Goal: Transaction & Acquisition: Purchase product/service

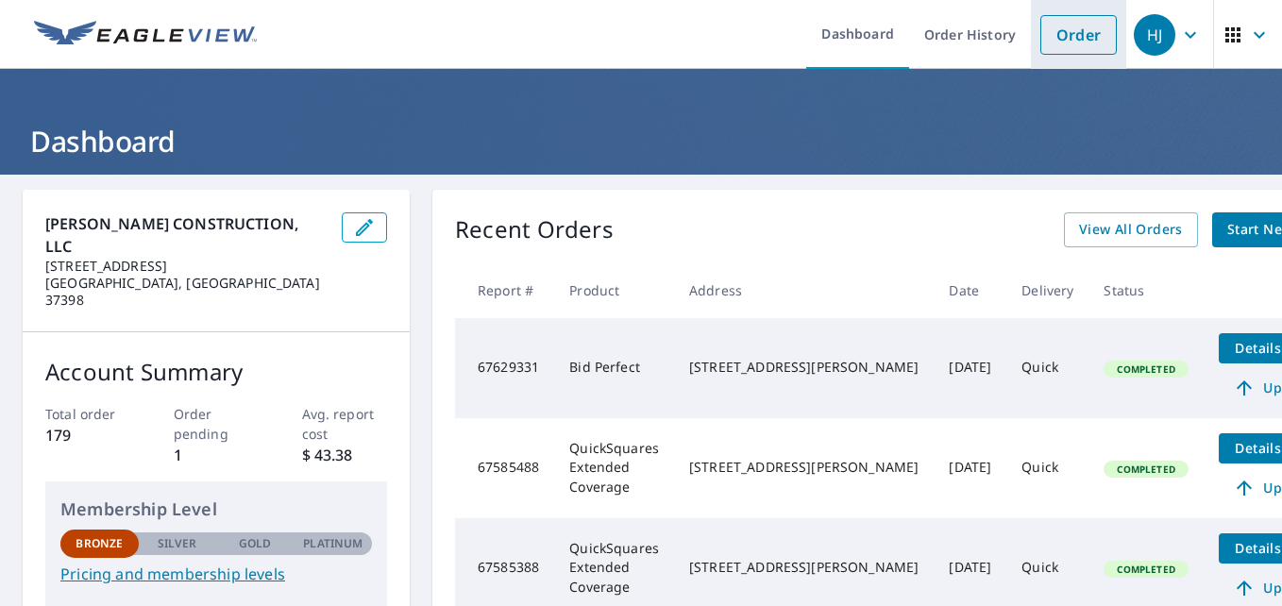
click at [1068, 28] on link "Order" at bounding box center [1078, 35] width 76 height 40
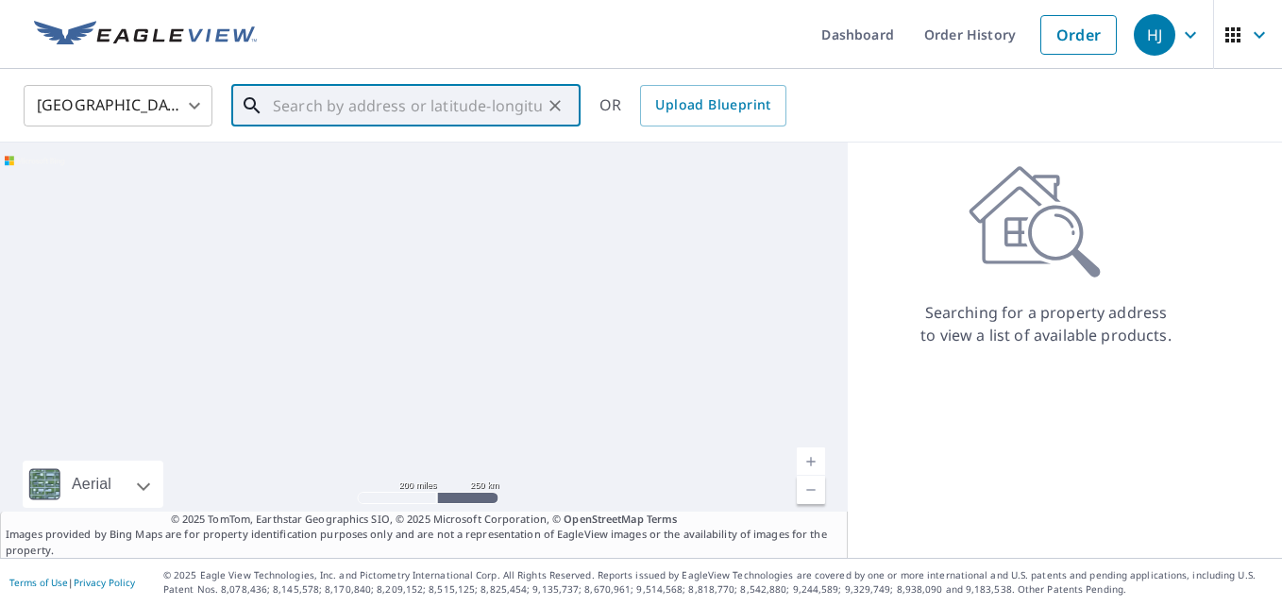
click at [396, 107] on input "text" at bounding box center [407, 105] width 269 height 53
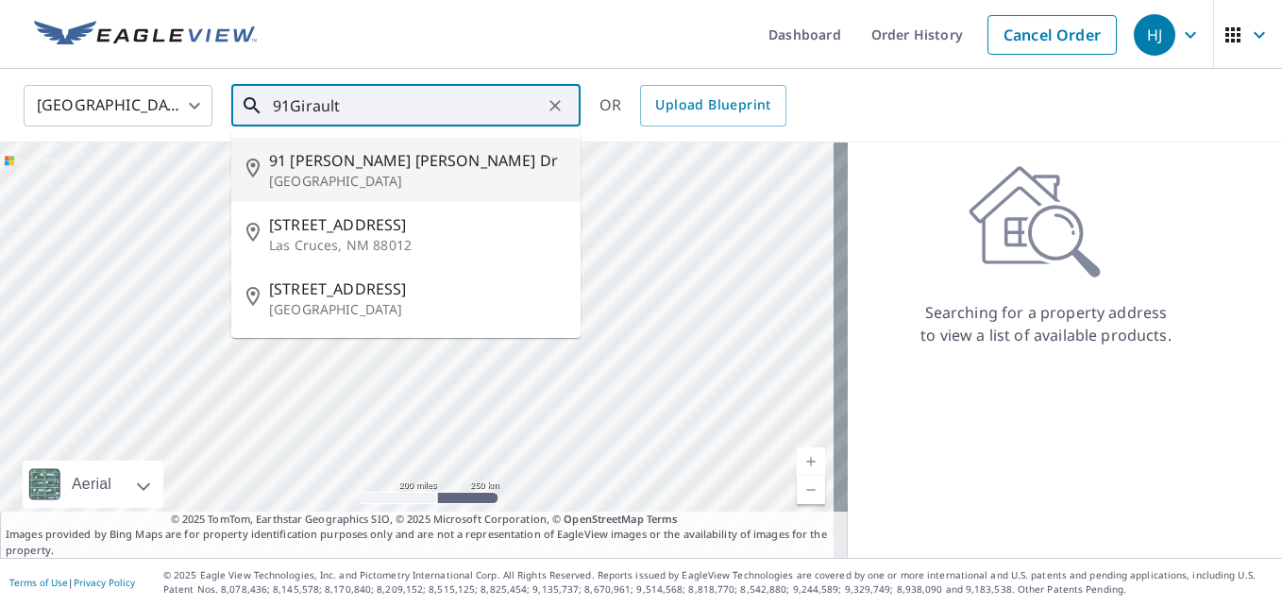
click at [342, 177] on p "[GEOGRAPHIC_DATA]" at bounding box center [417, 181] width 296 height 19
type input "[STREET_ADDRESS][PERSON_NAME][PERSON_NAME][PERSON_NAME]"
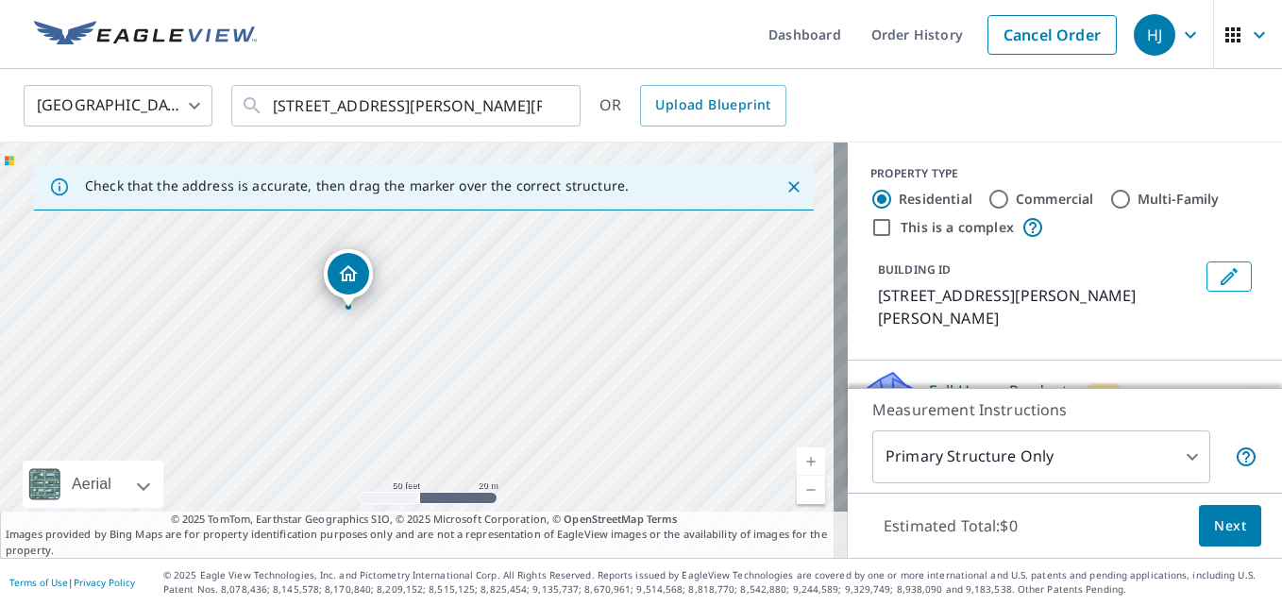
drag, startPoint x: 401, startPoint y: 369, endPoint x: 707, endPoint y: 344, distance: 306.9
click at [707, 344] on div "[STREET_ADDRESS][PERSON_NAME][PERSON_NAME][PERSON_NAME]" at bounding box center [424, 350] width 848 height 415
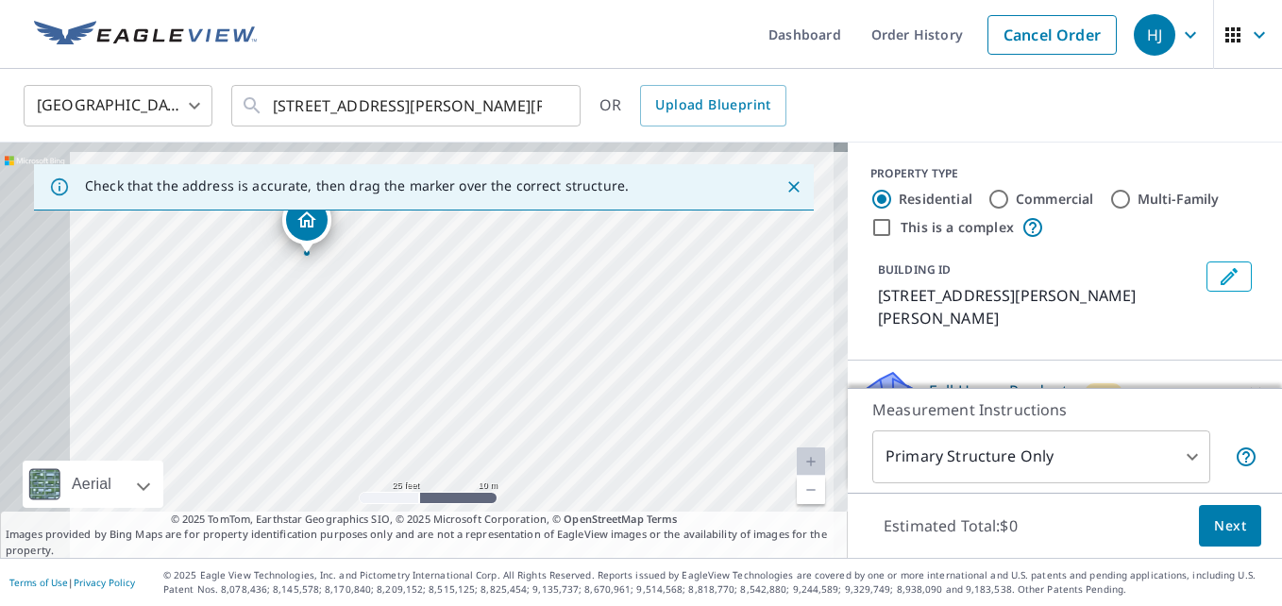
drag, startPoint x: 355, startPoint y: 352, endPoint x: 493, endPoint y: 376, distance: 139.8
click at [492, 375] on div "[STREET_ADDRESS][PERSON_NAME][PERSON_NAME][PERSON_NAME]" at bounding box center [424, 350] width 848 height 415
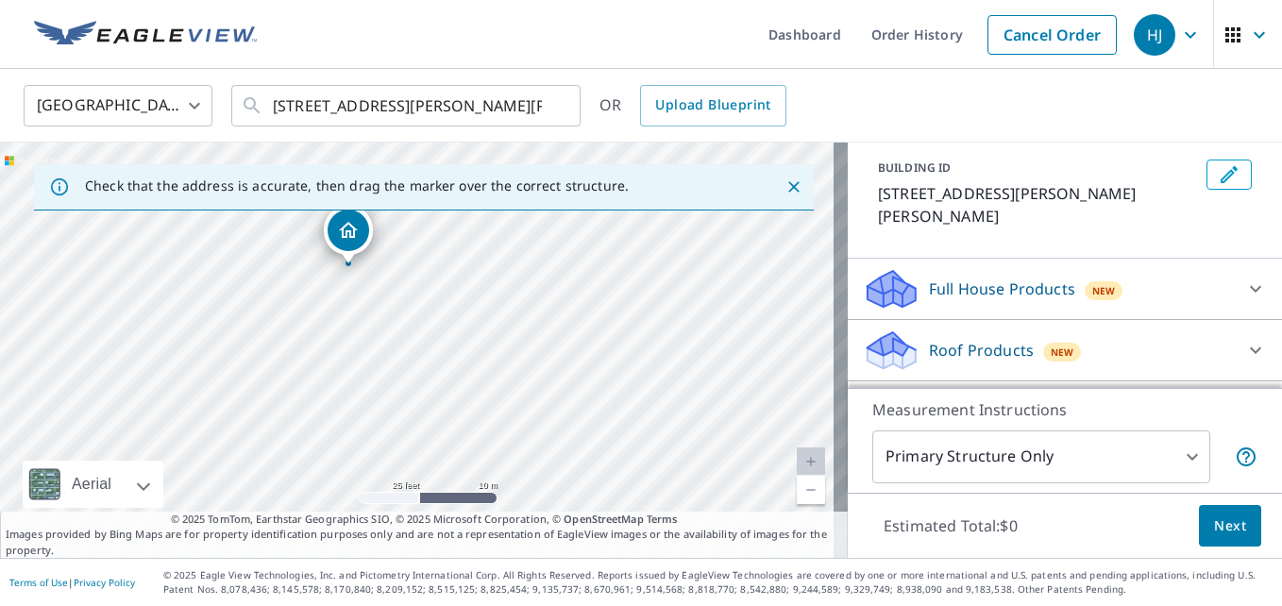
scroll to position [113, 0]
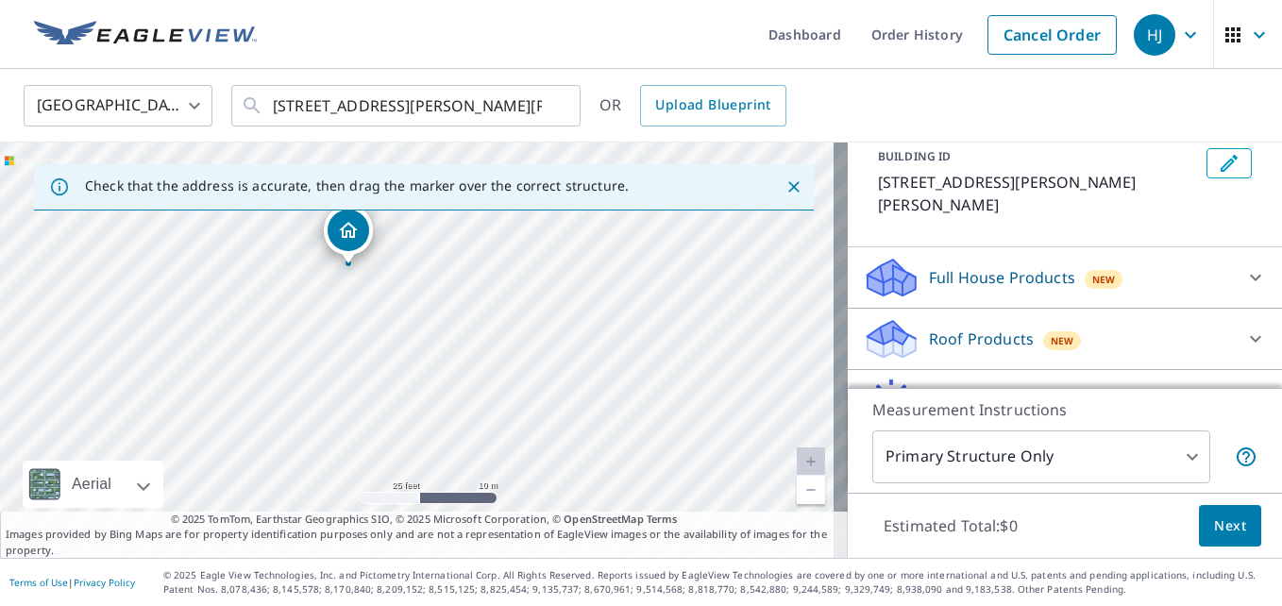
click at [1135, 324] on div "Roof Products New" at bounding box center [1048, 339] width 370 height 44
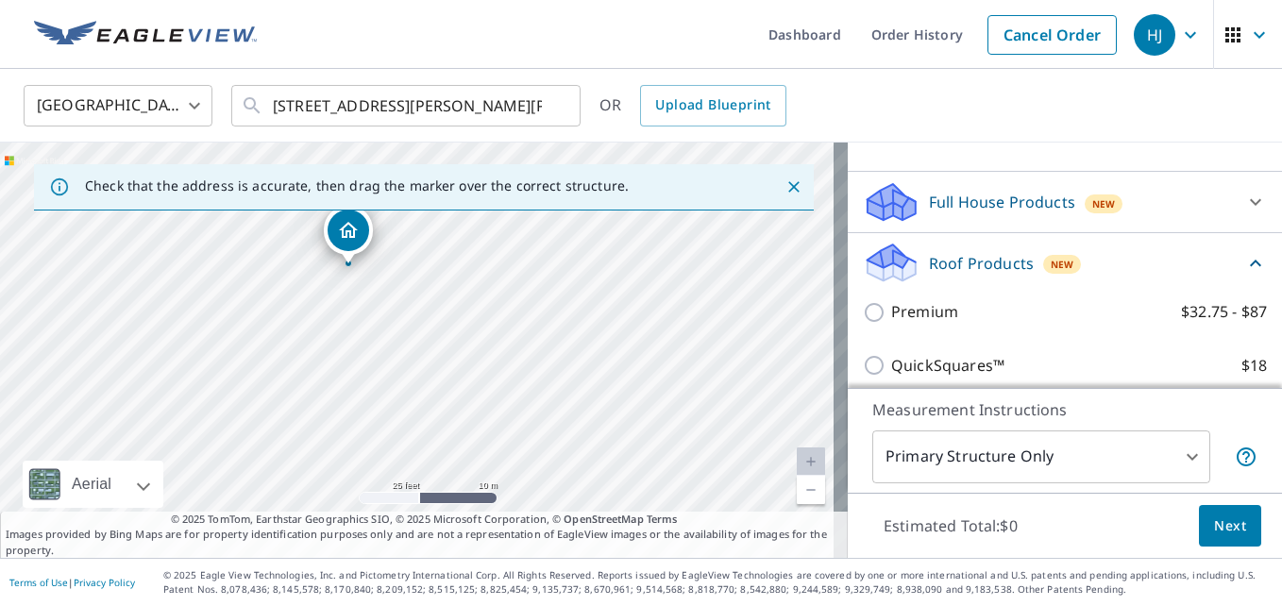
scroll to position [227, 0]
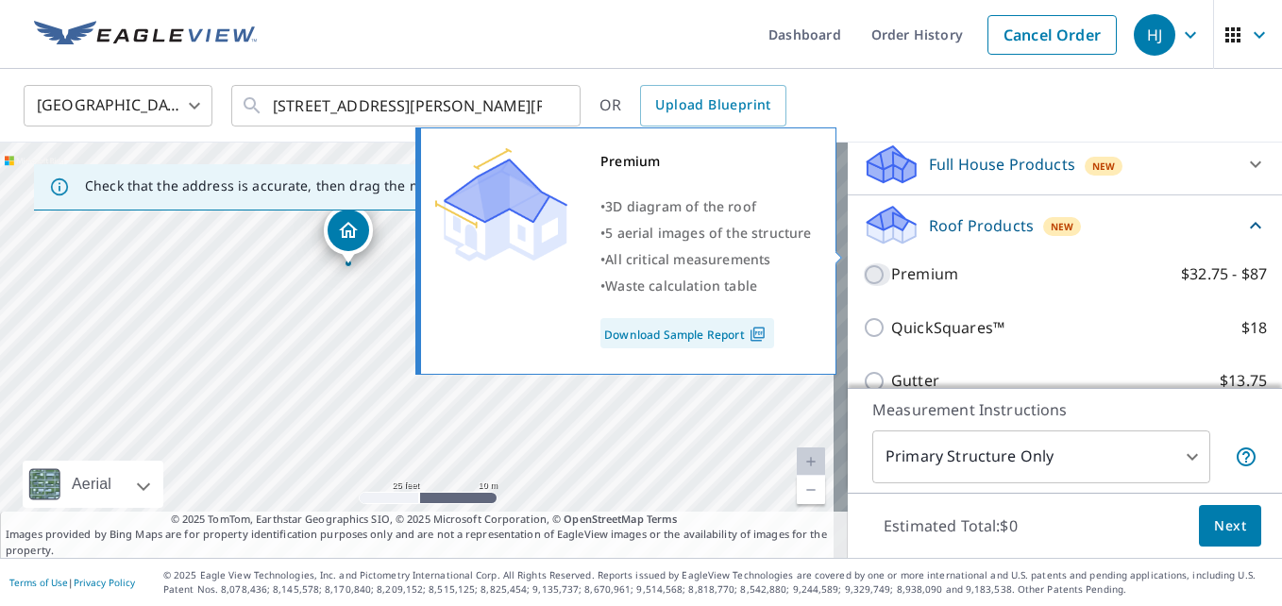
click at [863, 263] on input "Premium $32.75 - $87" at bounding box center [877, 274] width 28 height 23
checkbox input "true"
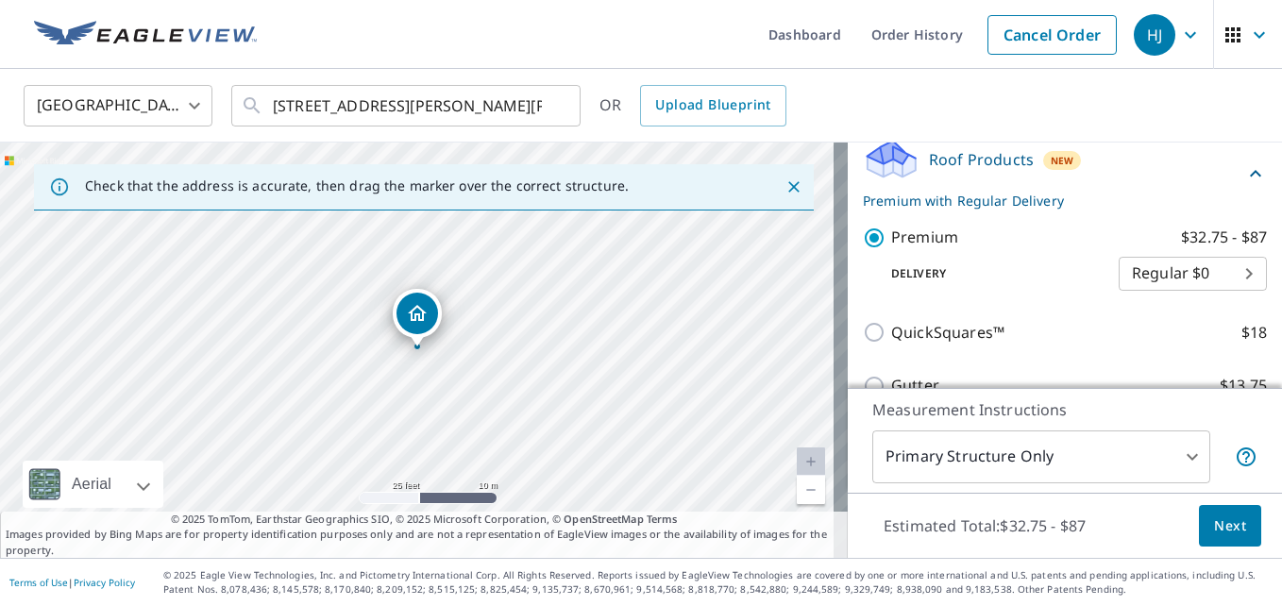
scroll to position [291, 0]
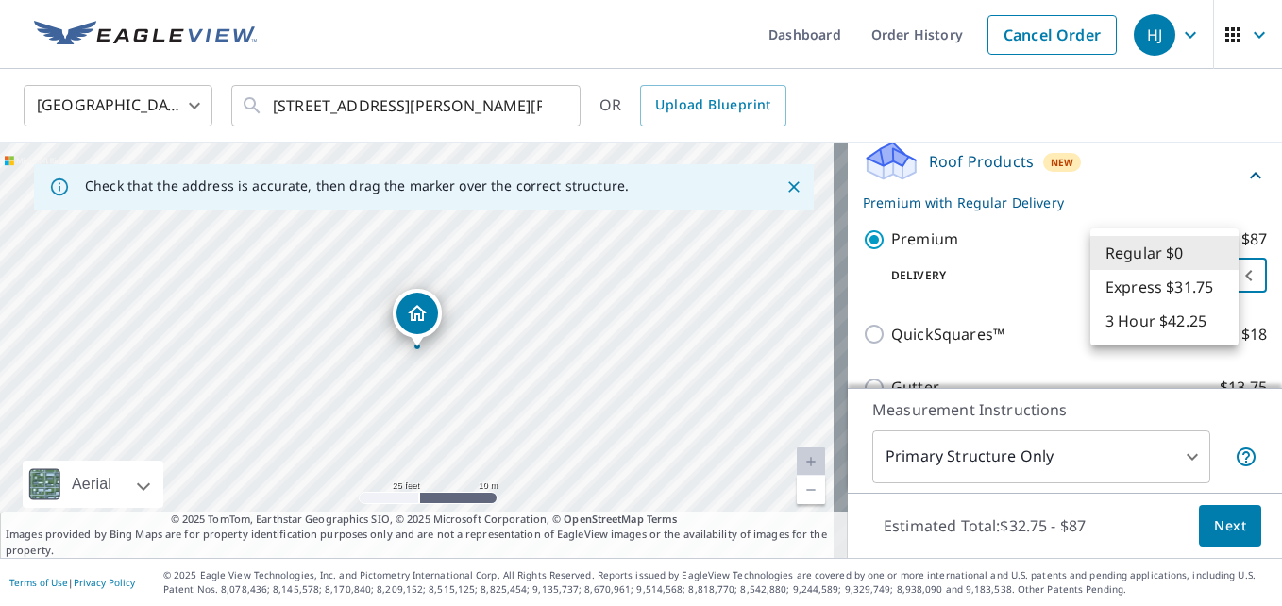
click at [1217, 251] on body "HJ HJ Dashboard Order History Cancel Order HJ United States [GEOGRAPHIC_DATA] ​…" at bounding box center [641, 303] width 1282 height 606
click at [1256, 371] on div at bounding box center [641, 303] width 1282 height 606
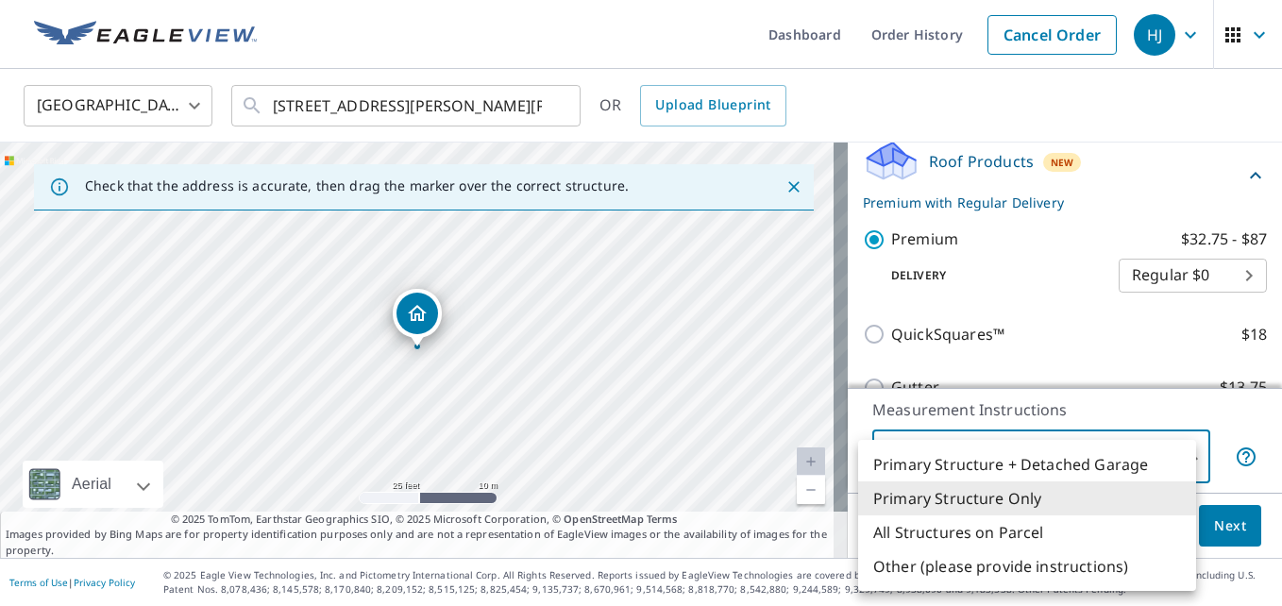
click at [1177, 461] on body "HJ HJ Dashboard Order History Cancel Order HJ United States [GEOGRAPHIC_DATA] ​…" at bounding box center [641, 303] width 1282 height 606
click at [1057, 469] on li "Primary Structure + Detached Garage" at bounding box center [1027, 464] width 338 height 34
type input "1"
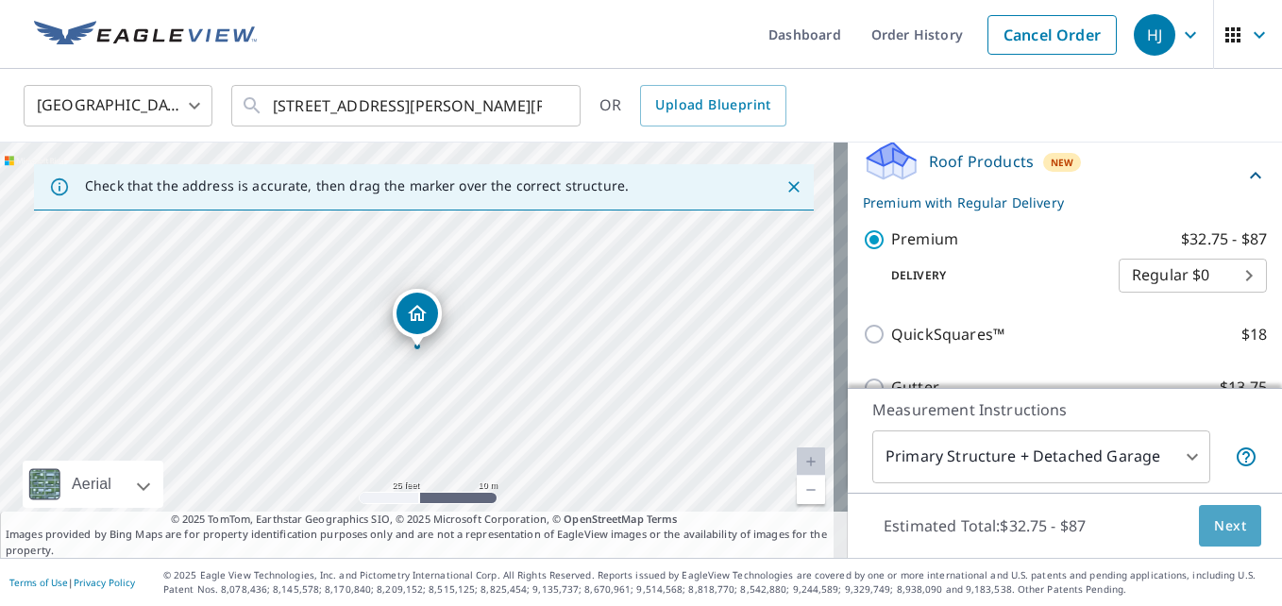
click at [1228, 519] on span "Next" at bounding box center [1230, 526] width 32 height 24
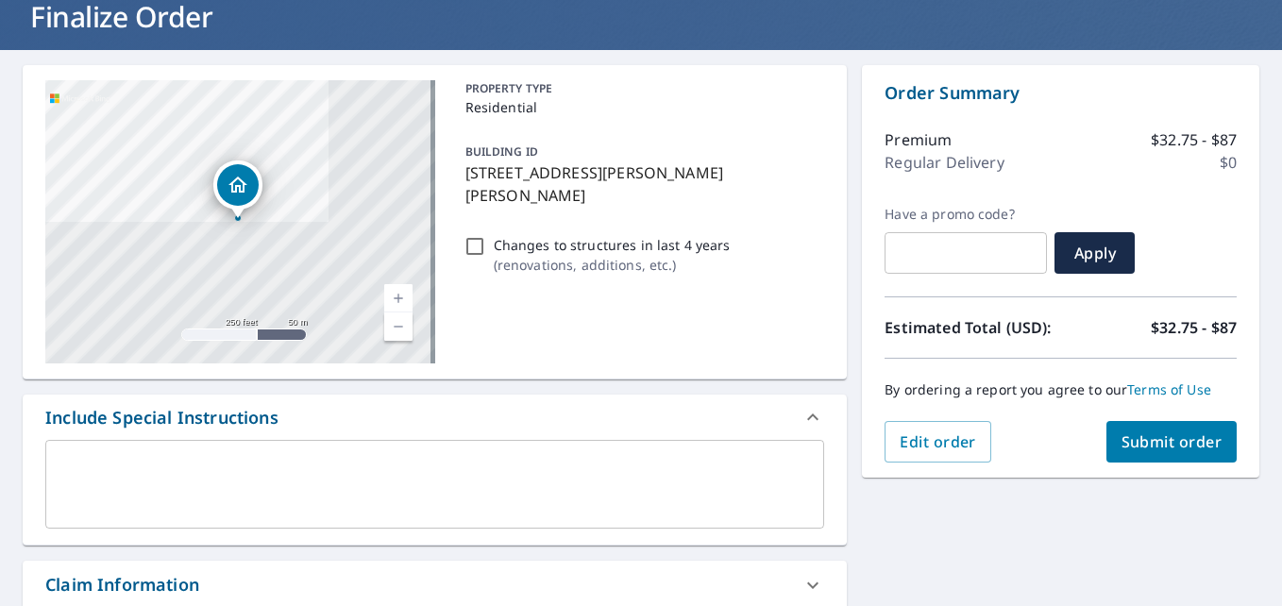
scroll to position [189, 0]
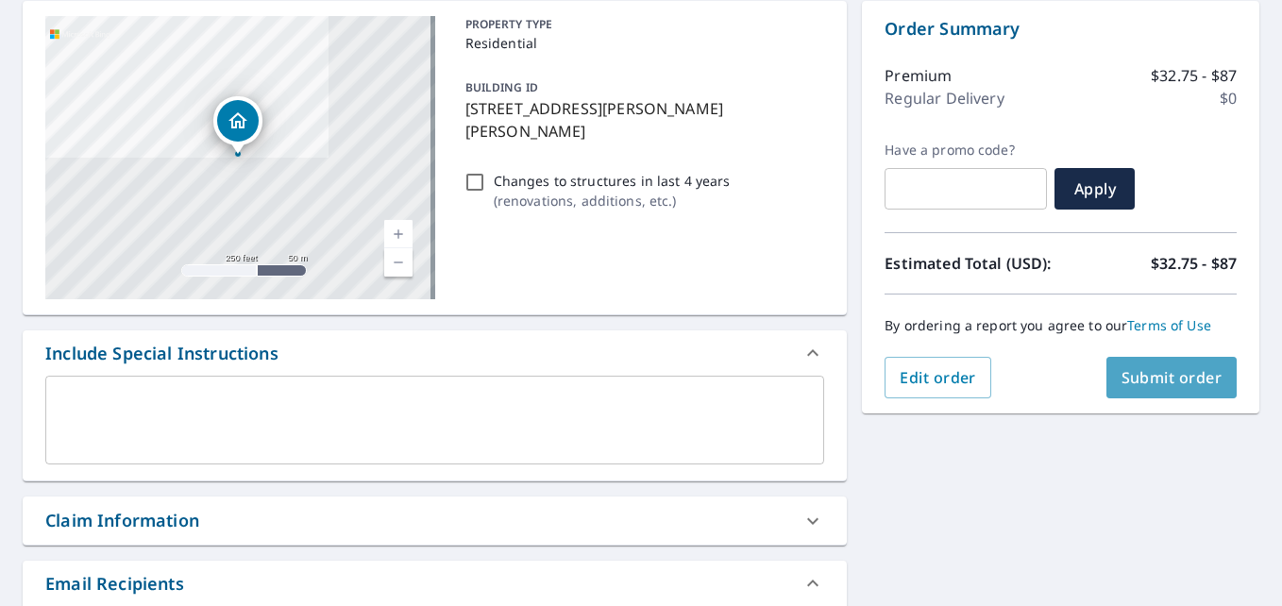
click at [1169, 371] on span "Submit order" at bounding box center [1171, 377] width 101 height 21
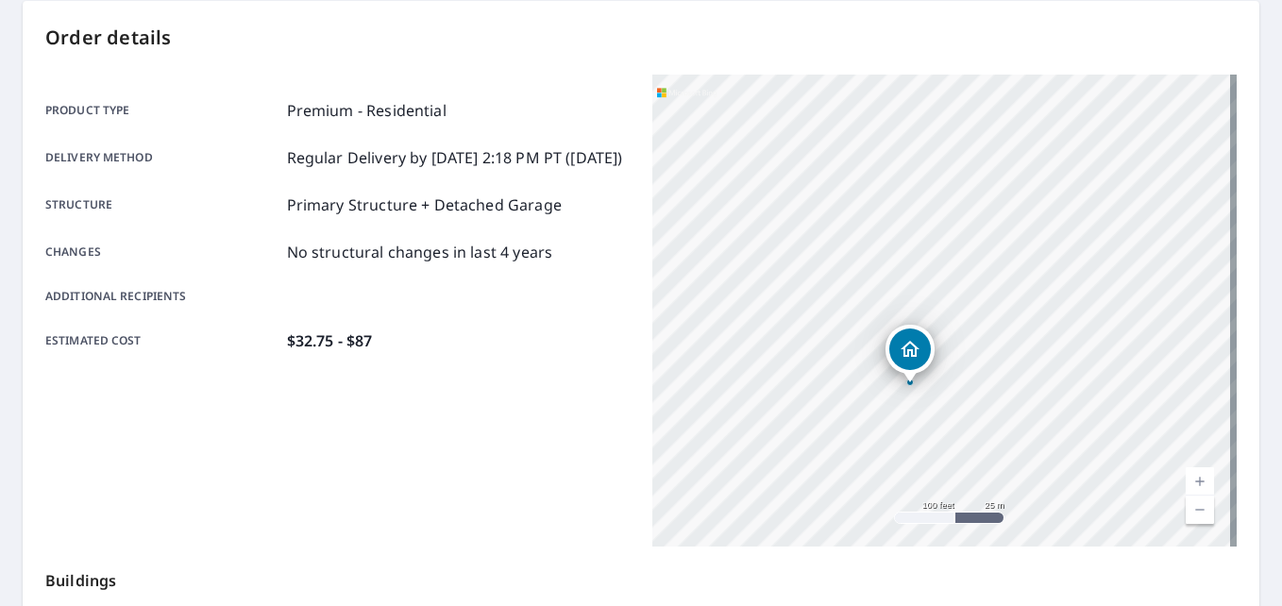
drag, startPoint x: 1000, startPoint y: 320, endPoint x: 992, endPoint y: 372, distance: 52.5
click at [992, 372] on div "[STREET_ADDRESS][PERSON_NAME][PERSON_NAME][PERSON_NAME]" at bounding box center [944, 311] width 584 height 472
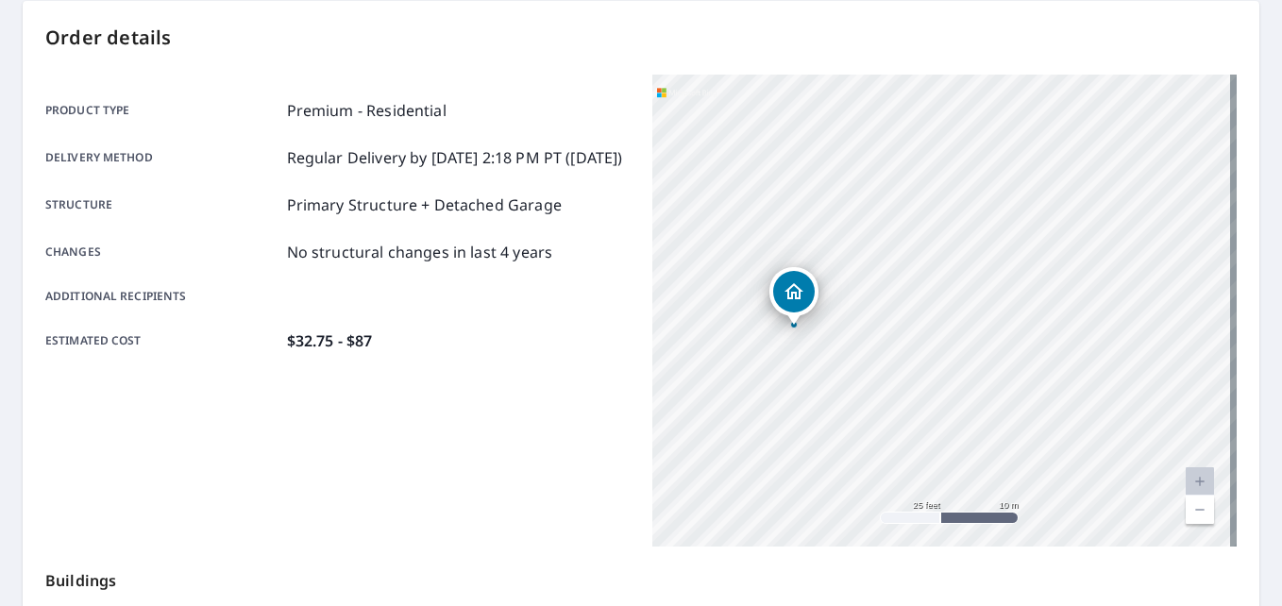
drag, startPoint x: 883, startPoint y: 406, endPoint x: 999, endPoint y: 325, distance: 141.7
click at [998, 329] on div "[STREET_ADDRESS][PERSON_NAME][PERSON_NAME][PERSON_NAME]" at bounding box center [944, 311] width 584 height 472
drag, startPoint x: 821, startPoint y: 357, endPoint x: 977, endPoint y: 345, distance: 156.2
click at [977, 346] on div "[STREET_ADDRESS][PERSON_NAME][PERSON_NAME][PERSON_NAME]" at bounding box center [944, 311] width 584 height 472
